Goal: Communication & Community: Connect with others

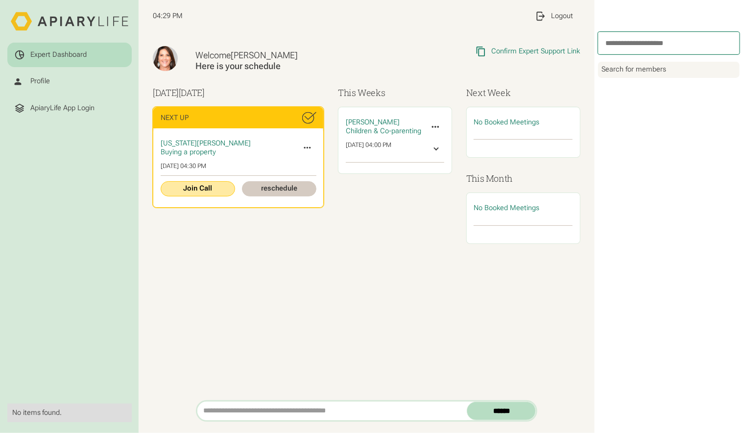
click at [195, 186] on link "Join Call" at bounding box center [198, 188] width 74 height 15
